Goal: Task Accomplishment & Management: Complete application form

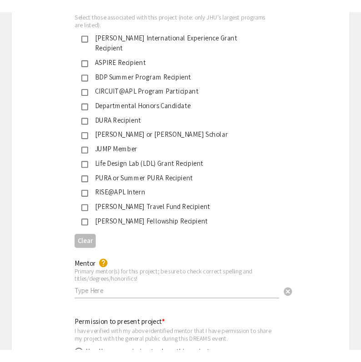
scroll to position [1586, 0]
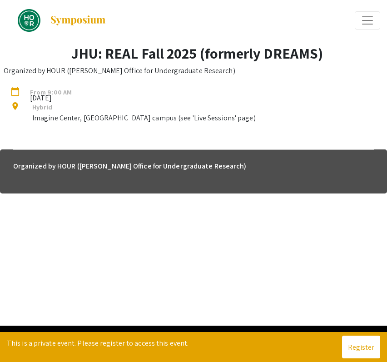
click at [57, 111] on div "Hybrid Imagine Center, [GEOGRAPHIC_DATA] campus (see 'Live Sessions' page)" at bounding box center [138, 116] width 234 height 29
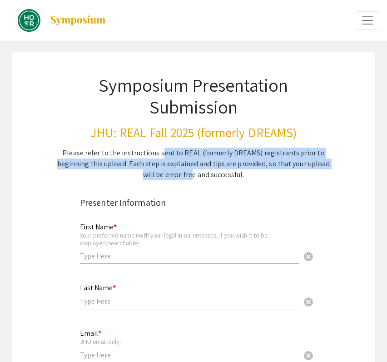
drag, startPoint x: 164, startPoint y: 158, endPoint x: 187, endPoint y: 174, distance: 28.1
click at [187, 174] on div "Please refer to the instructions sent to REAL (formerly DREAMS) registrants pri…" at bounding box center [193, 164] width 274 height 33
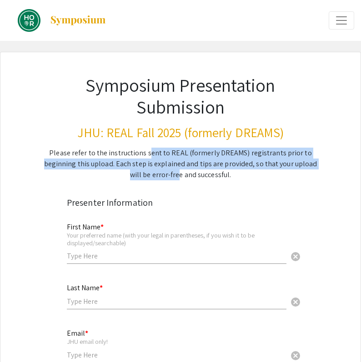
click at [341, 26] on span "Expand or Collapse Menu" at bounding box center [341, 21] width 14 height 14
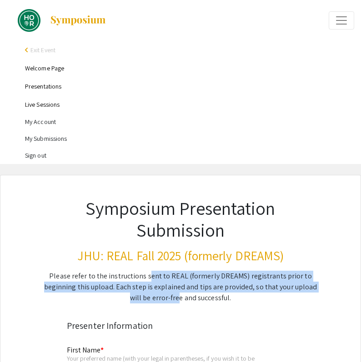
click at [44, 85] on link "Presentations" at bounding box center [43, 86] width 36 height 8
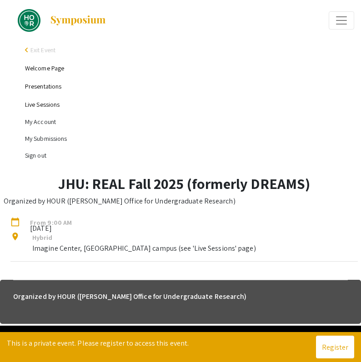
click at [43, 121] on li "My Account" at bounding box center [189, 122] width 329 height 17
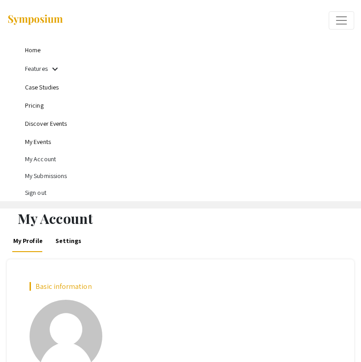
click at [55, 171] on li "My Submissions" at bounding box center [189, 176] width 329 height 17
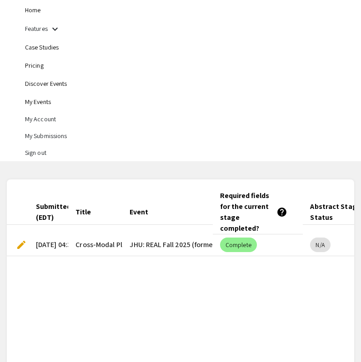
scroll to position [97, 0]
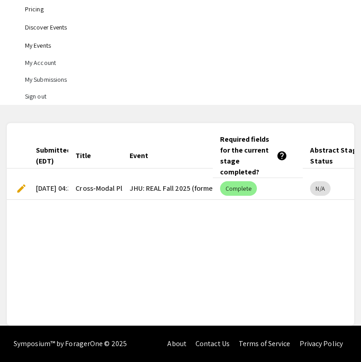
click at [179, 182] on mat-cell "JHU: REAL Fall 2025 (formerly DREAMS)" at bounding box center [167, 189] width 90 height 22
click at [190, 187] on mat-cell "JHU: REAL Fall 2025 (formerly DREAMS)" at bounding box center [167, 189] width 90 height 22
click at [19, 188] on span "edit" at bounding box center [21, 188] width 11 height 11
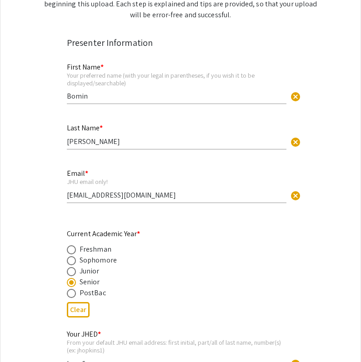
select select "custom"
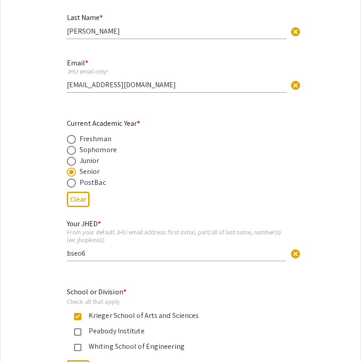
type input "0"
select select "custom"
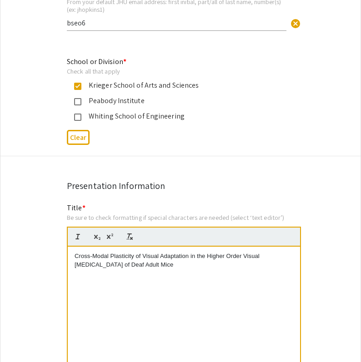
type input "1"
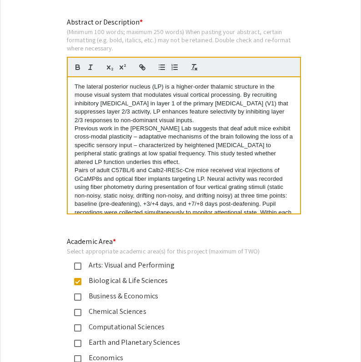
select select "custom"
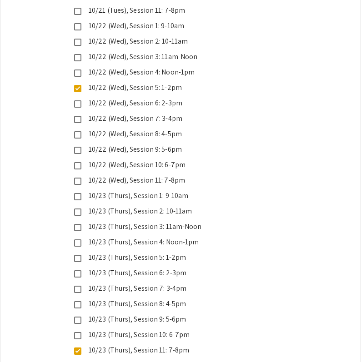
scroll to position [2496, 0]
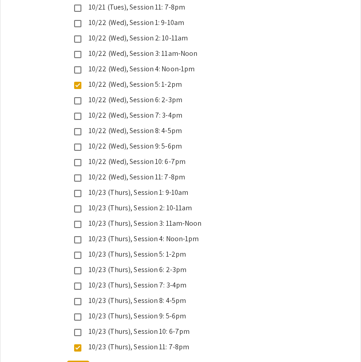
click at [78, 344] on mat-pseudo-checkbox at bounding box center [77, 347] width 7 height 7
click at [80, 261] on mat-selection-list "10/21 (Tues), Session 1: 9-10am 10/21 (Tues), Session 2: 10-11am 10/21 (Tues), …" at bounding box center [173, 99] width 213 height 505
click at [80, 283] on mat-pseudo-checkbox at bounding box center [77, 286] width 7 height 7
click at [80, 267] on mat-pseudo-checkbox at bounding box center [77, 270] width 7 height 7
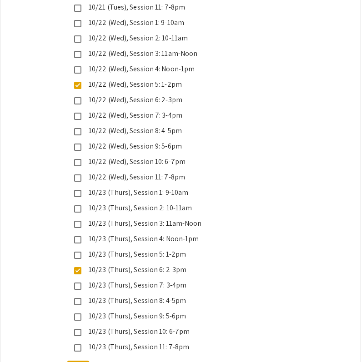
click at [79, 264] on div "10/23 (Thurs), Session 6: 2-3pm" at bounding box center [173, 269] width 213 height 11
click at [79, 283] on mat-pseudo-checkbox at bounding box center [77, 286] width 7 height 7
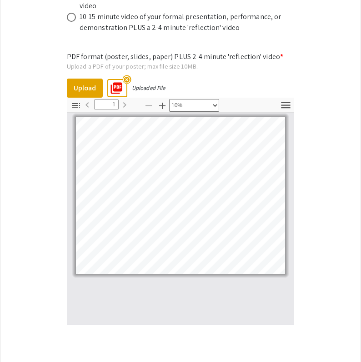
scroll to position [3189, 0]
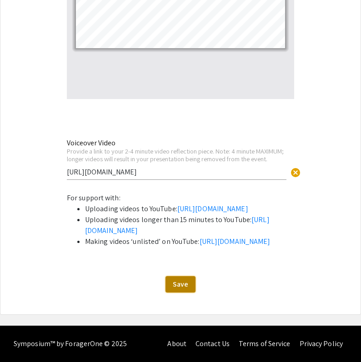
click at [177, 292] on button "Save" at bounding box center [180, 284] width 30 height 16
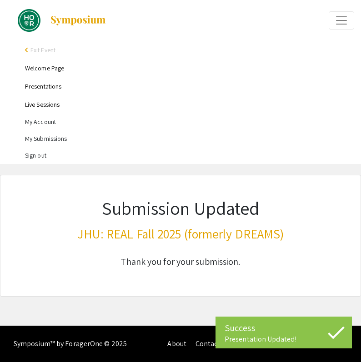
scroll to position [0, 0]
click at [53, 134] on li "My Submissions" at bounding box center [189, 138] width 329 height 17
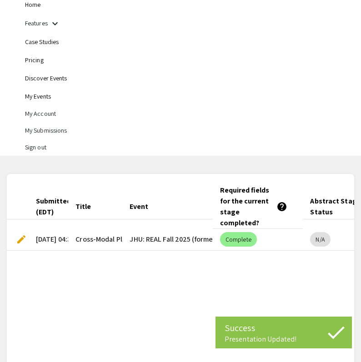
scroll to position [58, 0]
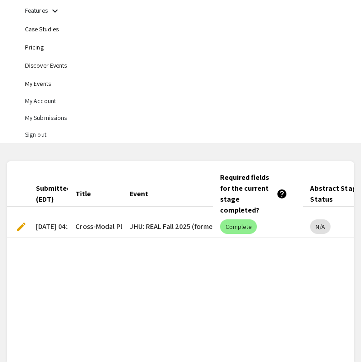
click at [29, 227] on mat-cell "10/11/25, 04:30pm" at bounding box center [49, 227] width 40 height 22
click at [24, 227] on span "edit" at bounding box center [21, 226] width 11 height 11
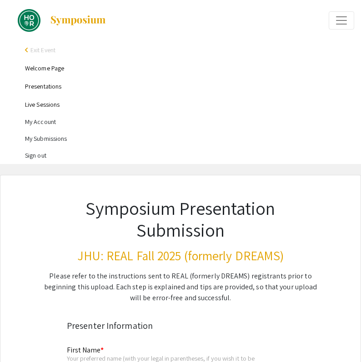
type input "Bomin"
type input "Seo"
type input "bseo6@jh.edu"
radio input "true"
type input "bseo6"
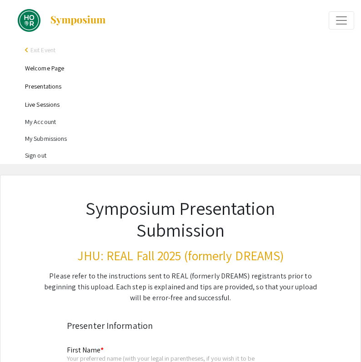
type input "Hey-Kyoung Lee PhD"
radio input "true"
select select "custom"
type input "0"
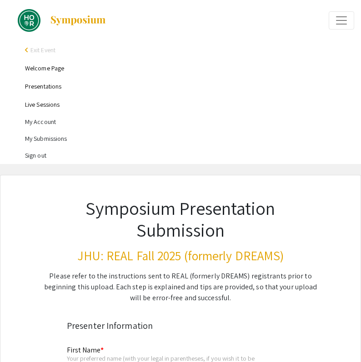
select select "custom"
type input "1"
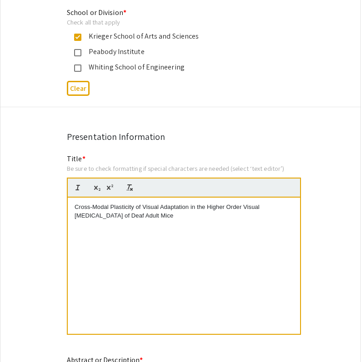
select select "custom"
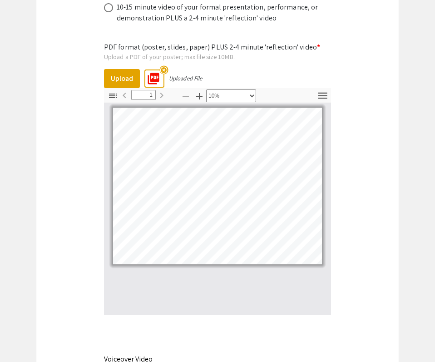
scroll to position [3189, 0]
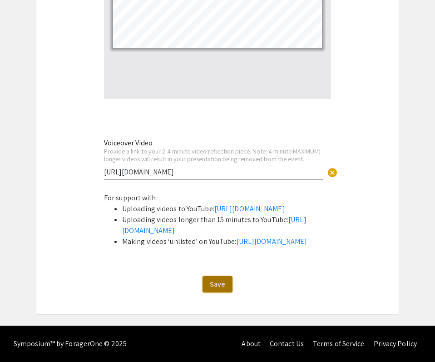
click at [218, 282] on span "Save" at bounding box center [217, 284] width 15 height 10
